Goal: Transaction & Acquisition: Subscribe to service/newsletter

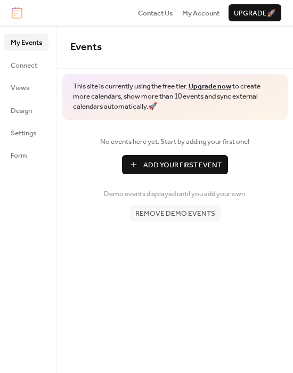
click at [170, 166] on span "Add Your First Event" at bounding box center [182, 165] width 78 height 11
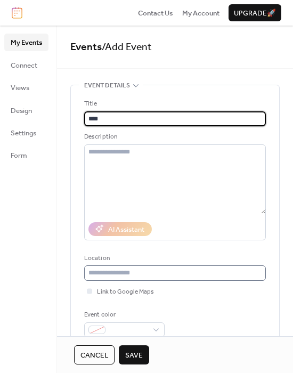
type input "****"
click at [156, 275] on input "text" at bounding box center [175, 273] width 182 height 15
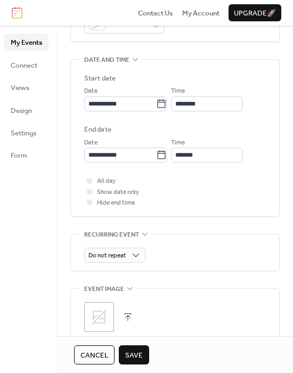
scroll to position [356, 0]
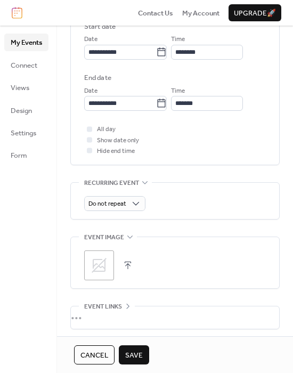
type input "********"
click at [140, 355] on span "Save" at bounding box center [134, 355] width 18 height 11
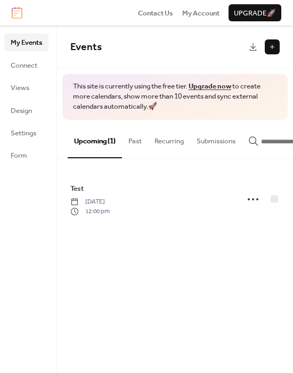
click at [220, 262] on div "Events This site is currently using the free tier. Upgrade now to create more c…" at bounding box center [175, 200] width 236 height 348
click at [199, 11] on span "My Account" at bounding box center [200, 13] width 37 height 11
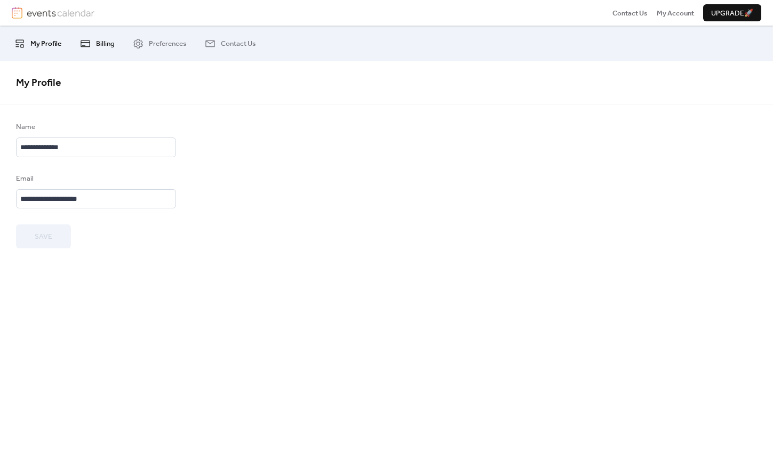
click at [105, 45] on span "Billing" at bounding box center [105, 43] width 18 height 11
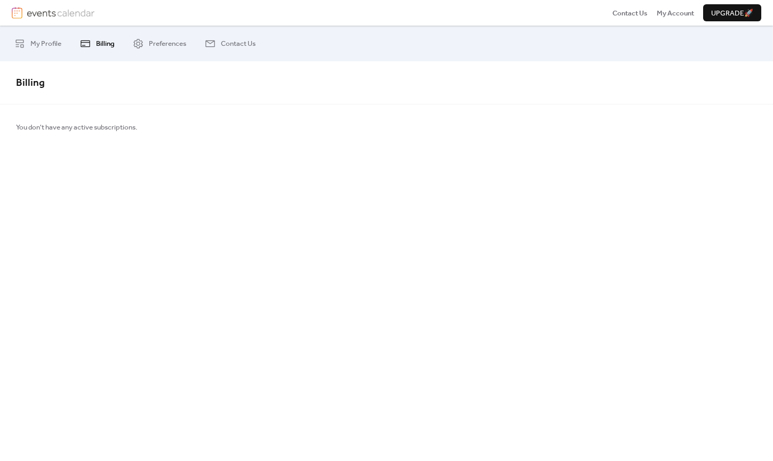
click at [714, 17] on span "Upgrade 🚀" at bounding box center [732, 13] width 42 height 11
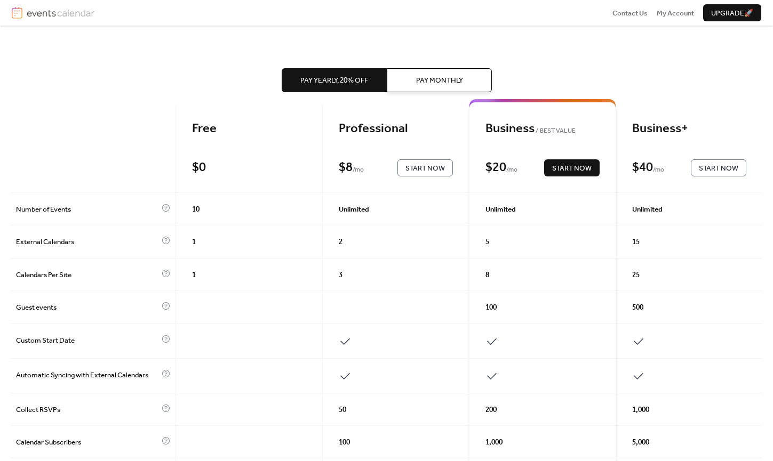
scroll to position [53, 0]
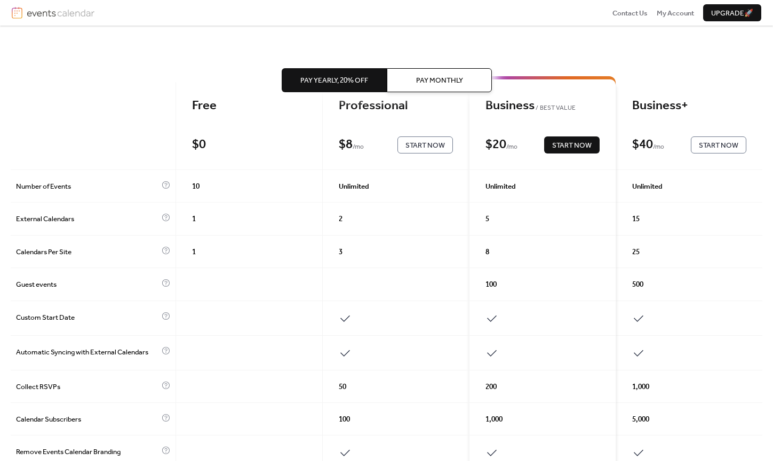
click at [421, 77] on span "Pay Monthly" at bounding box center [439, 80] width 47 height 11
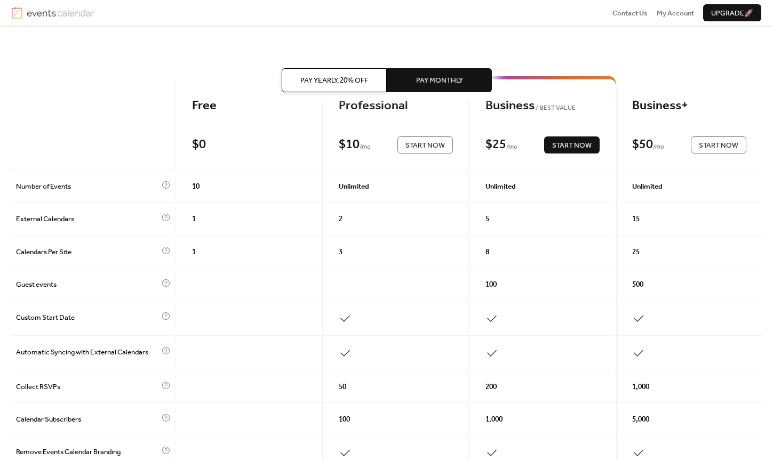
click at [324, 76] on span "Pay Yearly, 20% off" at bounding box center [334, 80] width 68 height 11
